Goal: Find specific page/section: Find specific page/section

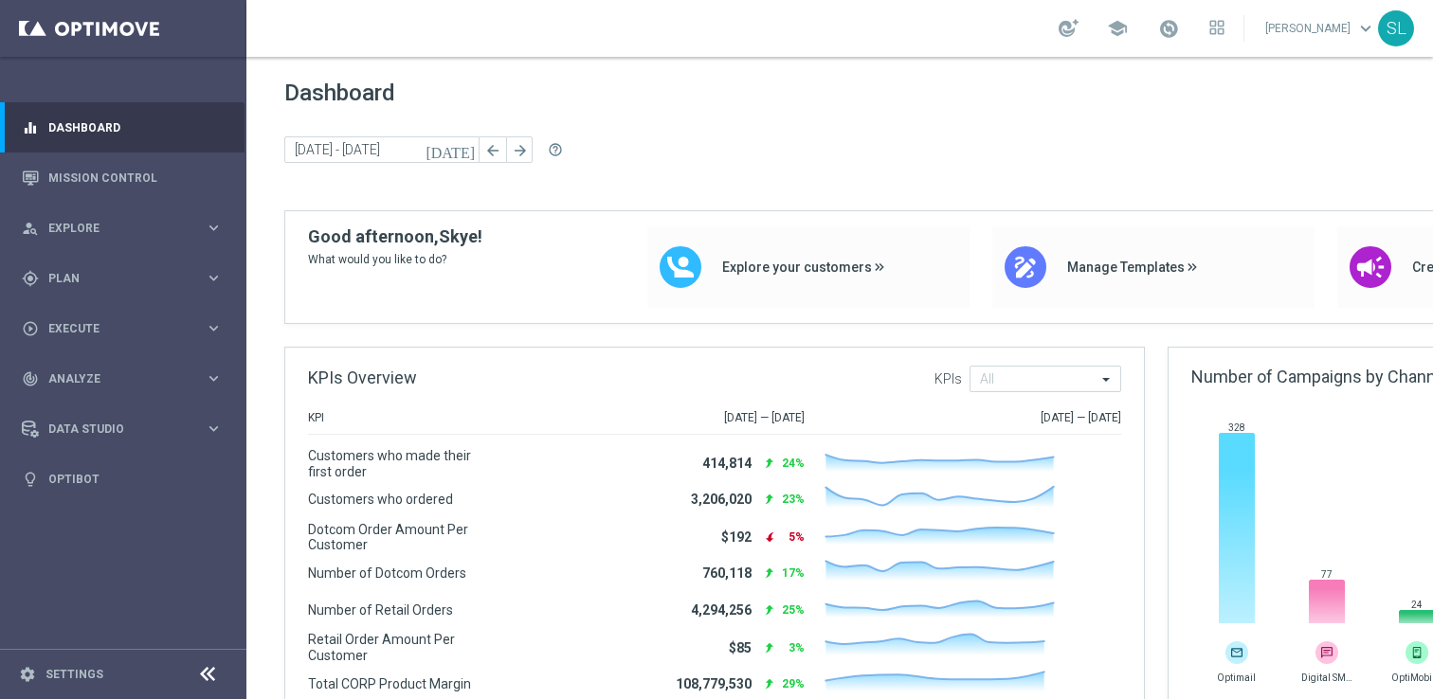
scroll to position [247, 0]
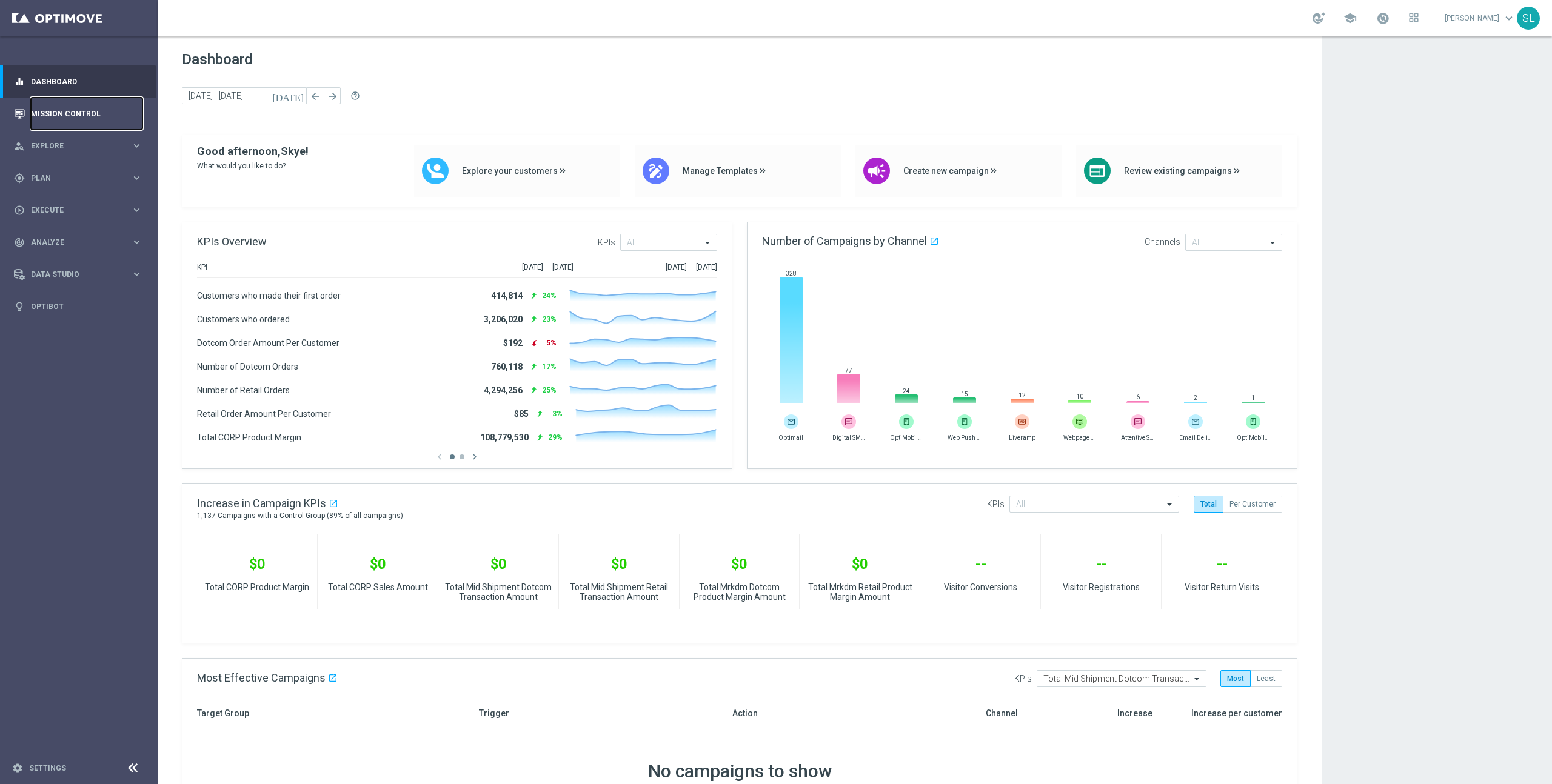
click at [68, 120] on link "Mission Control" at bounding box center [86, 114] width 111 height 32
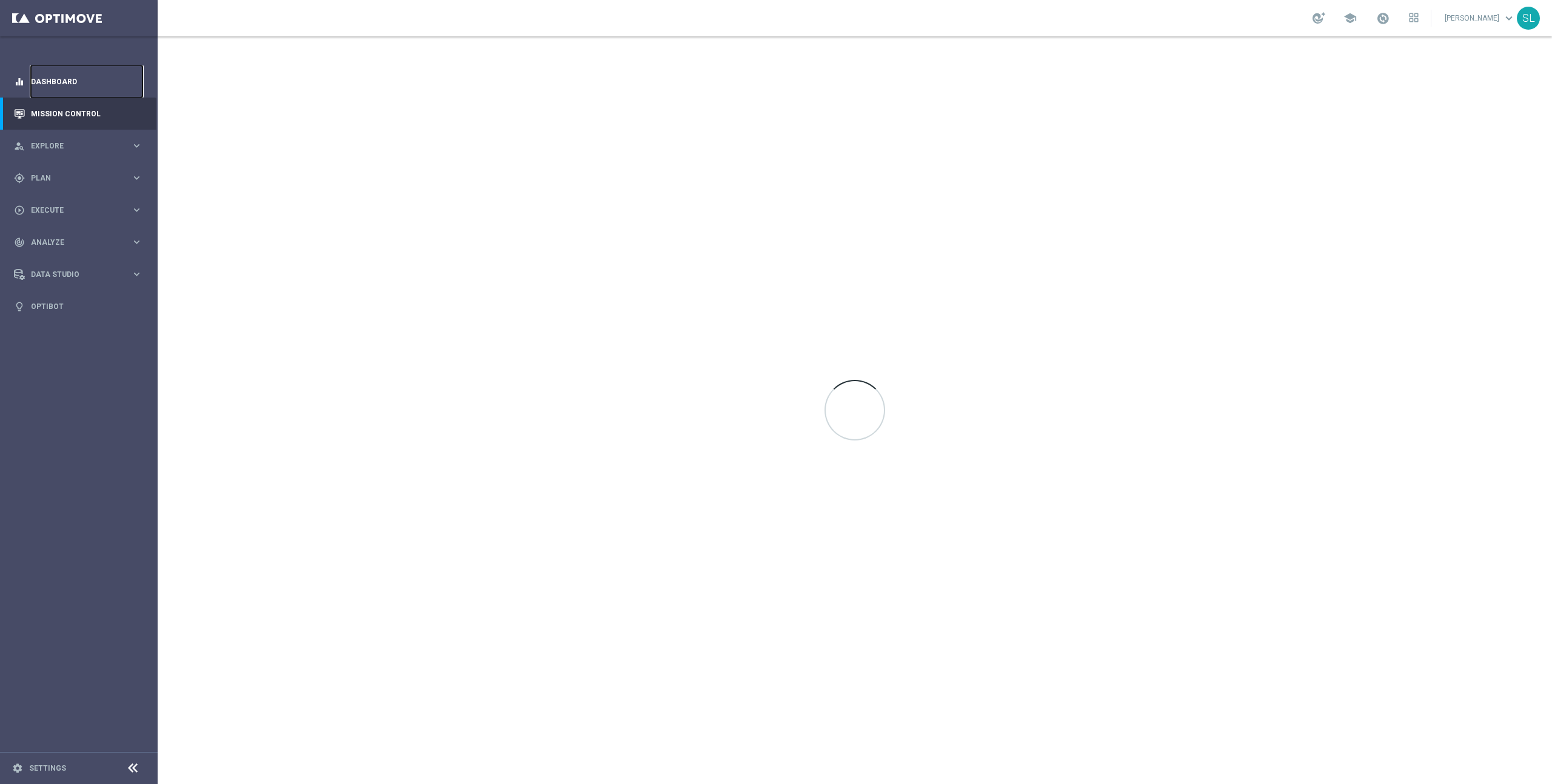
click at [70, 75] on link "Dashboard" at bounding box center [86, 81] width 111 height 32
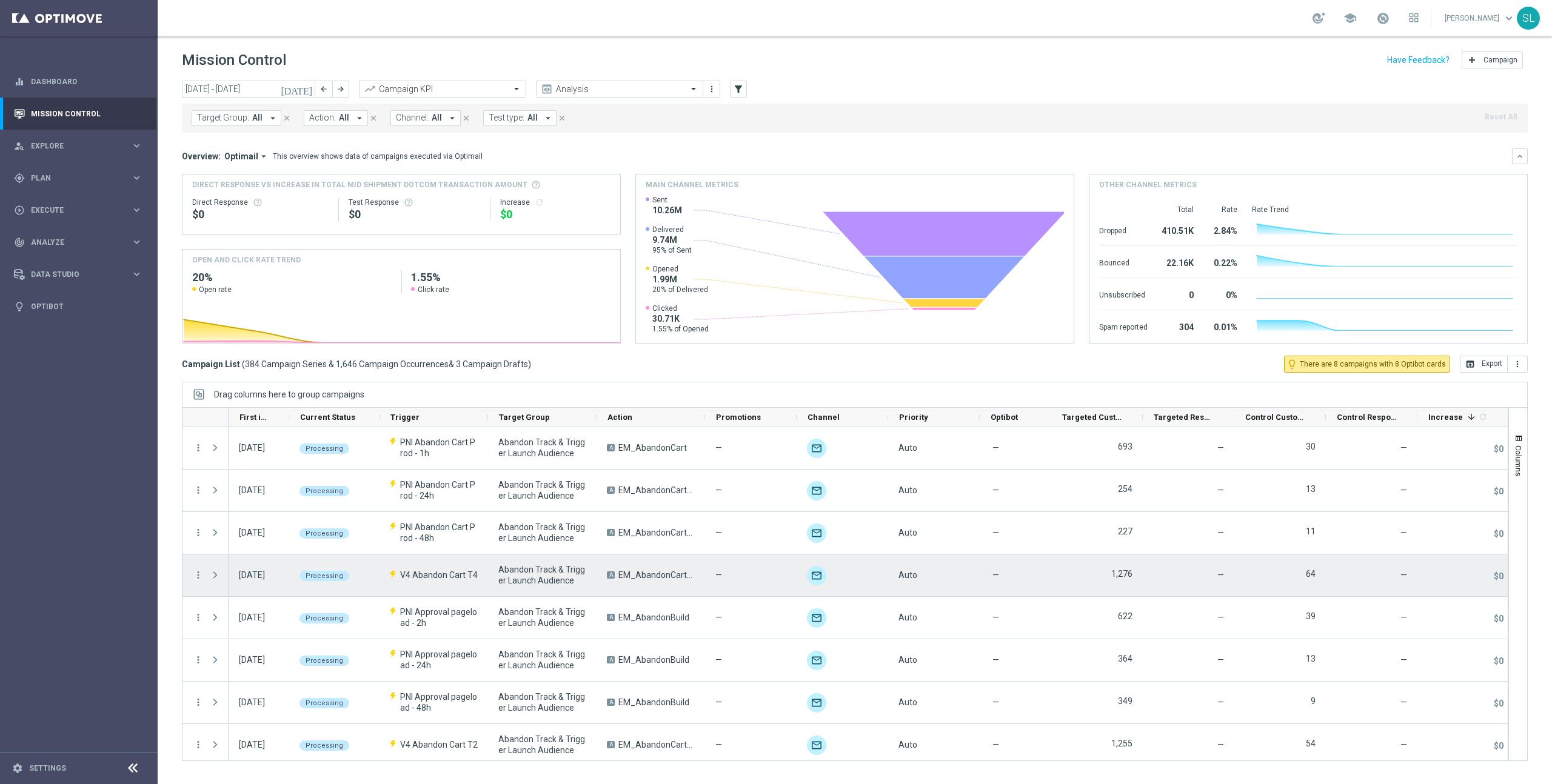
click at [1036, 565] on div "—" at bounding box center [1015, 576] width 65 height 36
